Goal: Find specific page/section: Find specific page/section

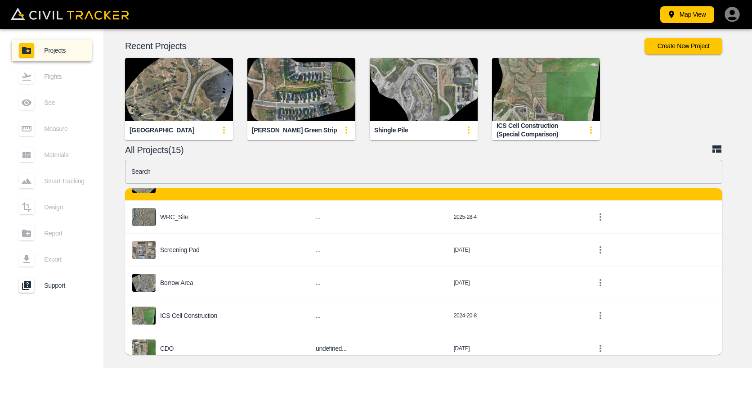
scroll to position [135, 0]
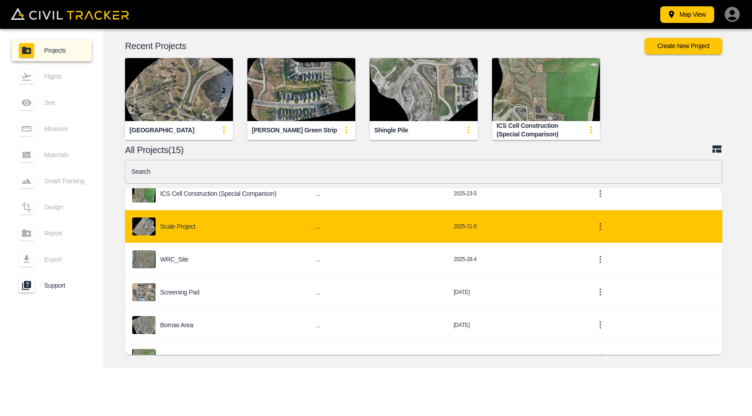
click at [172, 227] on p "Scale Project" at bounding box center [177, 226] width 35 height 7
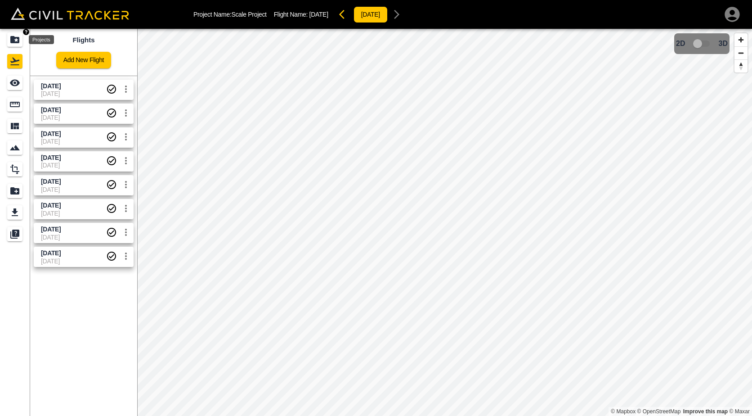
click at [18, 40] on icon "Projects" at bounding box center [14, 39] width 9 height 7
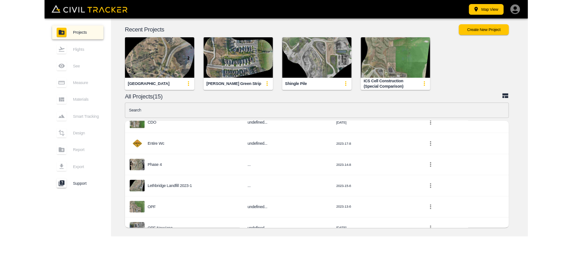
scroll to position [352, 0]
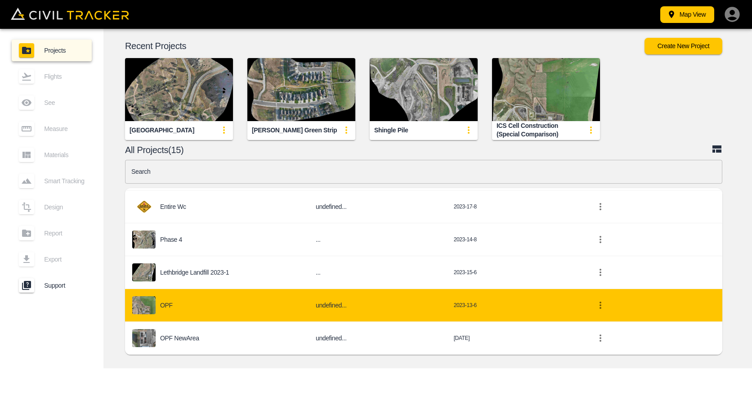
click at [250, 306] on div "OPF" at bounding box center [216, 305] width 169 height 18
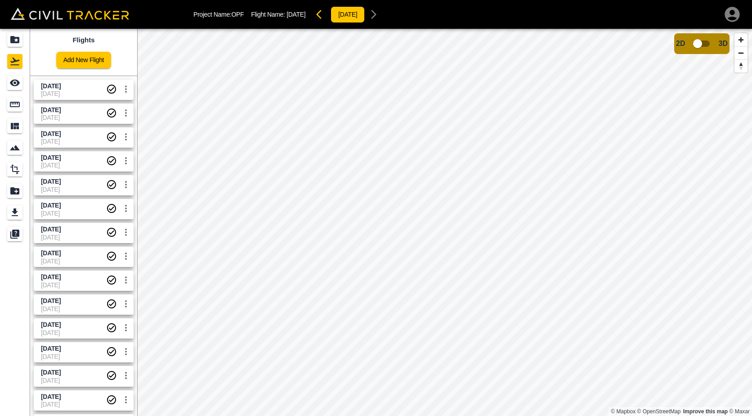
click at [503, 415] on html "Project Name: OPF Flight Name: [DATE] [DATE] Flights Add New Flight [DATE] [DAT…" at bounding box center [376, 208] width 752 height 416
